Goal: Task Accomplishment & Management: Complete application form

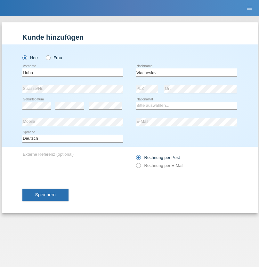
type input "Viacheslav"
select select "CH"
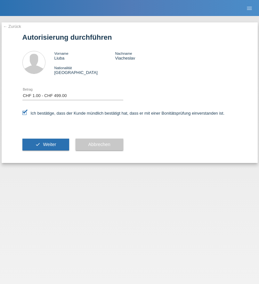
select select "1"
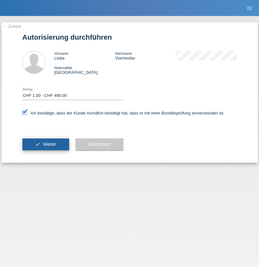
click at [45, 144] on span "Weiter" at bounding box center [49, 144] width 13 height 5
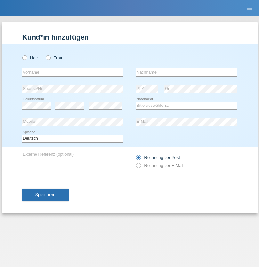
radio input "true"
click at [73, 72] on input "text" at bounding box center [72, 72] width 101 height 8
type input "Mehmedi"
click at [186, 72] on input "text" at bounding box center [186, 72] width 101 height 8
type input "Visar"
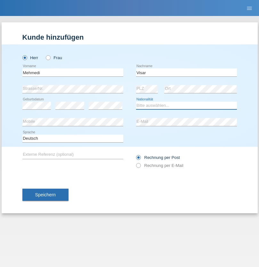
select select "IT"
select select "C"
select select "24"
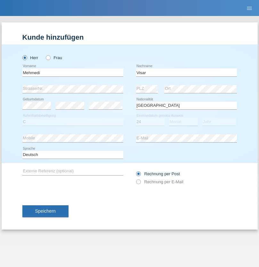
select select "03"
select select "2017"
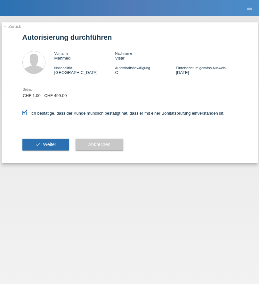
select select "1"
click at [45, 144] on span "Weiter" at bounding box center [49, 144] width 13 height 5
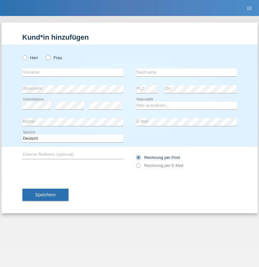
radio input "true"
click at [73, 72] on input "text" at bounding box center [72, 72] width 101 height 8
type input "Selimi"
click at [186, 72] on input "text" at bounding box center [186, 72] width 101 height 8
type input "Safete"
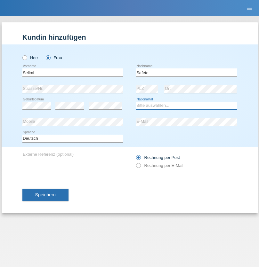
select select "XK"
select select "C"
select select "02"
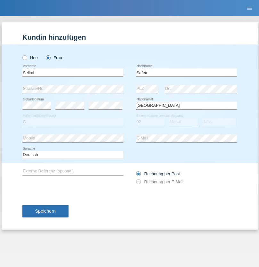
select select "01"
select select "1992"
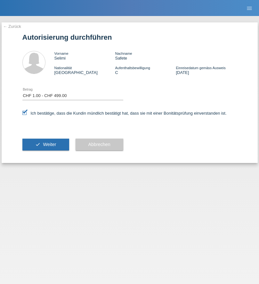
select select "1"
click at [45, 144] on span "Weiter" at bounding box center [49, 144] width 13 height 5
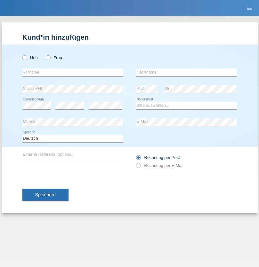
radio input "true"
click at [73, 72] on input "text" at bounding box center [72, 72] width 101 height 8
type input "Marco"
click at [186, 72] on input "text" at bounding box center [186, 72] width 101 height 8
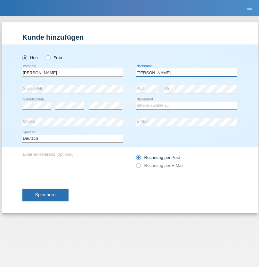
type input "Raddant"
select select "DE"
select select "C"
select select "14"
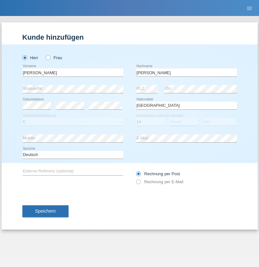
select select "07"
select select "2018"
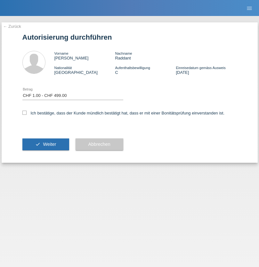
select select "1"
checkbox input "true"
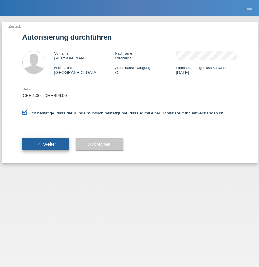
click at [45, 144] on span "Weiter" at bounding box center [49, 144] width 13 height 5
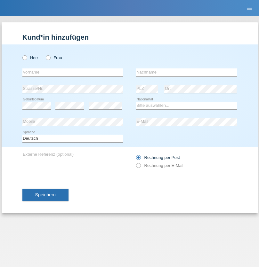
radio input "true"
click at [73, 72] on input "text" at bounding box center [72, 72] width 101 height 8
type input "Sabrina Monika"
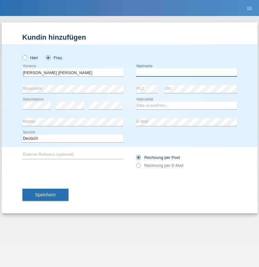
click at [186, 72] on input "text" at bounding box center [186, 72] width 101 height 8
type input "Da Silva Freitas Dauth"
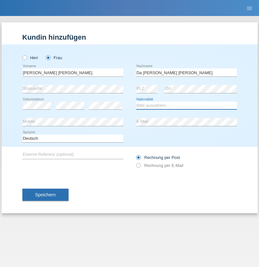
select select "DE"
select select "C"
select select "01"
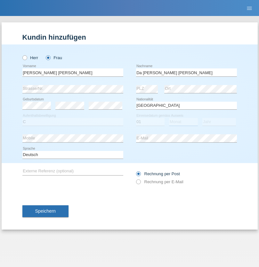
select select "10"
select select "2006"
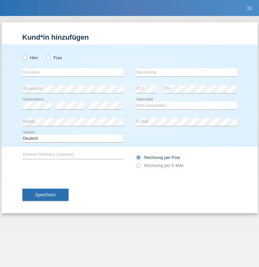
radio input "true"
click at [73, 72] on input "text" at bounding box center [72, 72] width 101 height 8
type input "[PERSON_NAME]"
click at [186, 72] on input "text" at bounding box center [186, 72] width 101 height 8
type input "Mossa"
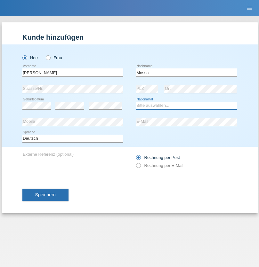
select select "DE"
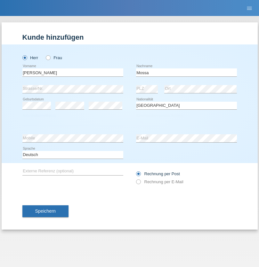
select select "C"
select select "18"
select select "07"
select select "2016"
